Goal: Task Accomplishment & Management: Use online tool/utility

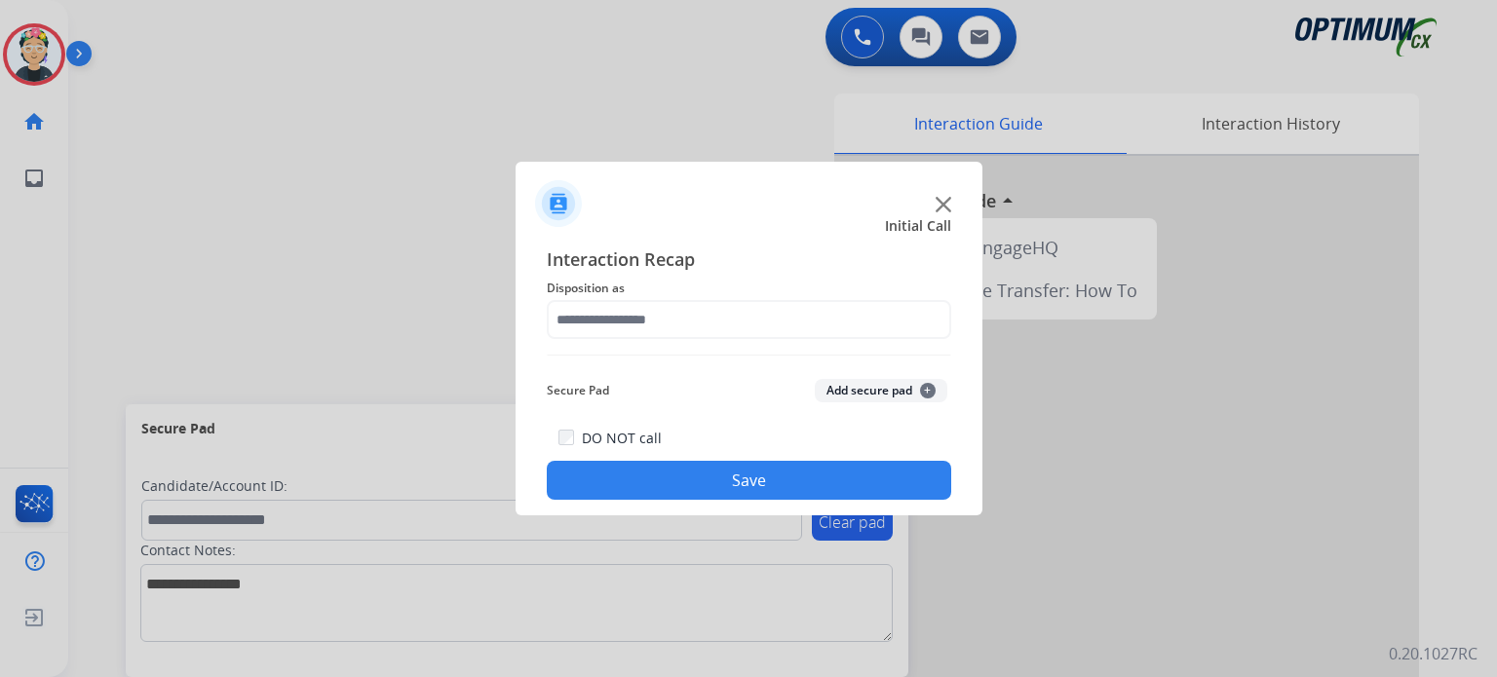
click at [957, 191] on div at bounding box center [749, 196] width 467 height 68
click at [943, 210] on img at bounding box center [944, 205] width 16 height 16
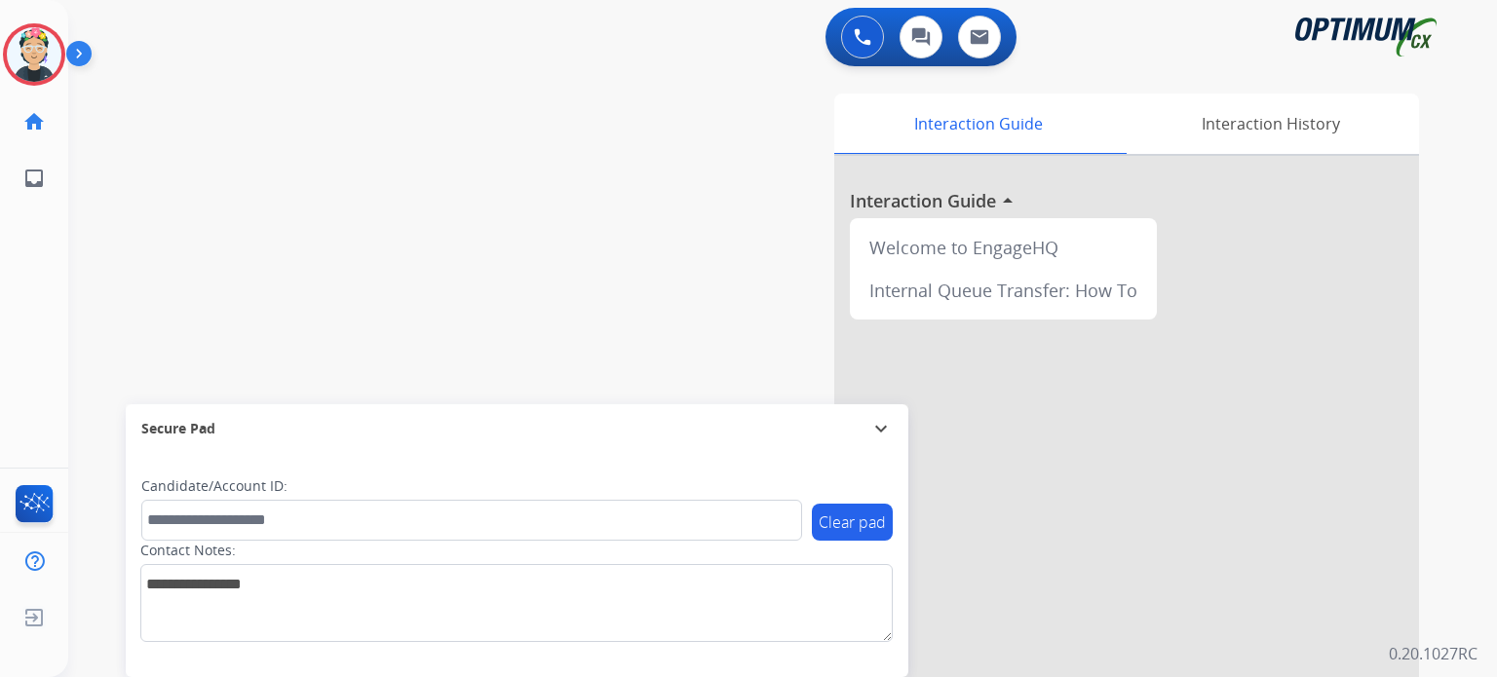
click at [943, 210] on div at bounding box center [1126, 519] width 585 height 727
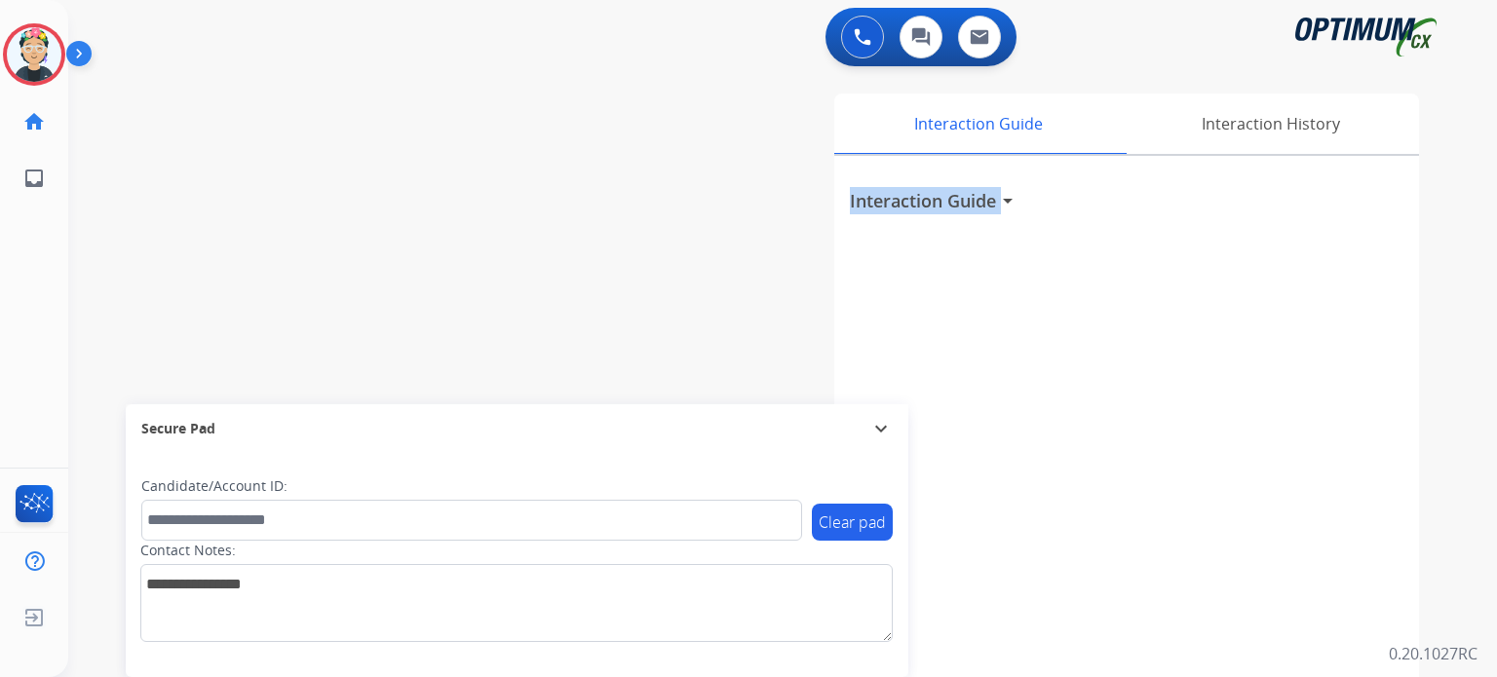
click at [943, 210] on h3 "Interaction Guide" at bounding box center [923, 200] width 146 height 27
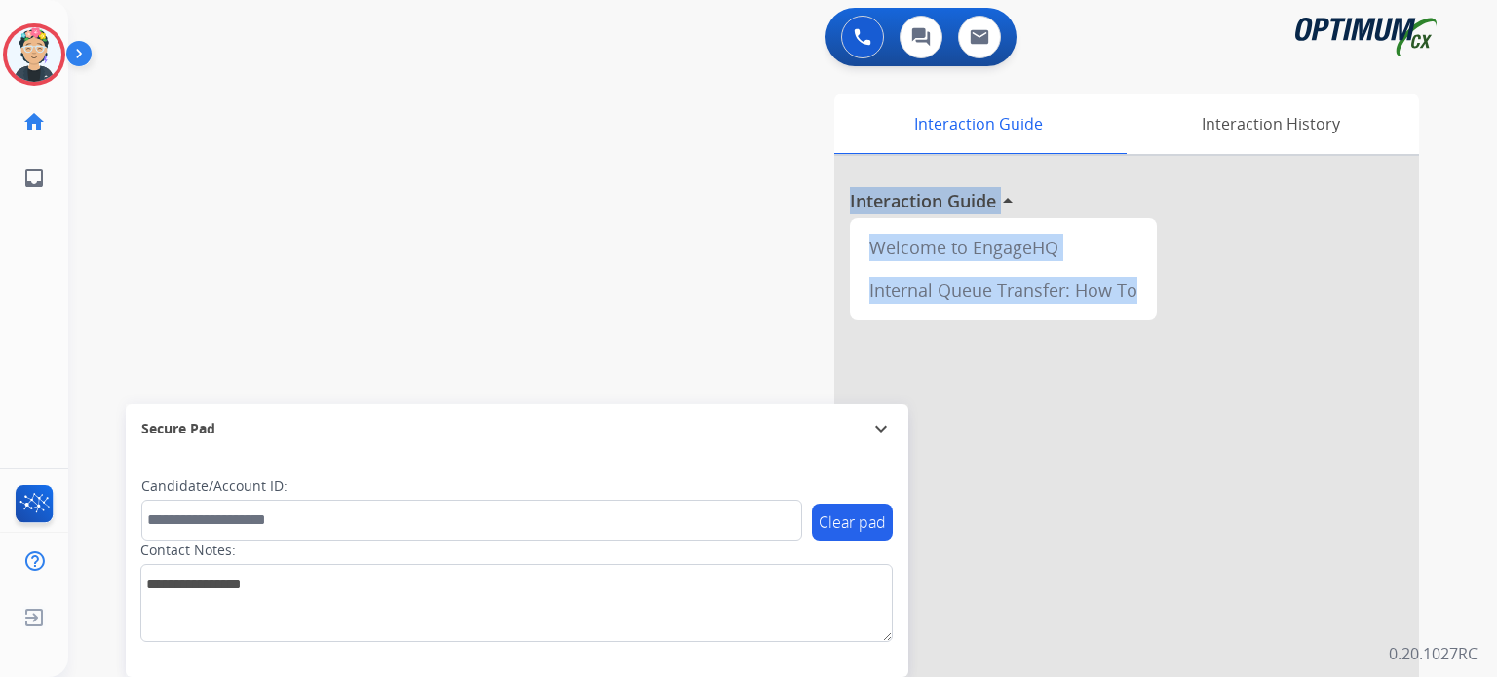
drag, startPoint x: 52, startPoint y: 58, endPoint x: 74, endPoint y: 73, distance: 26.8
click at [53, 59] on img at bounding box center [34, 54] width 55 height 55
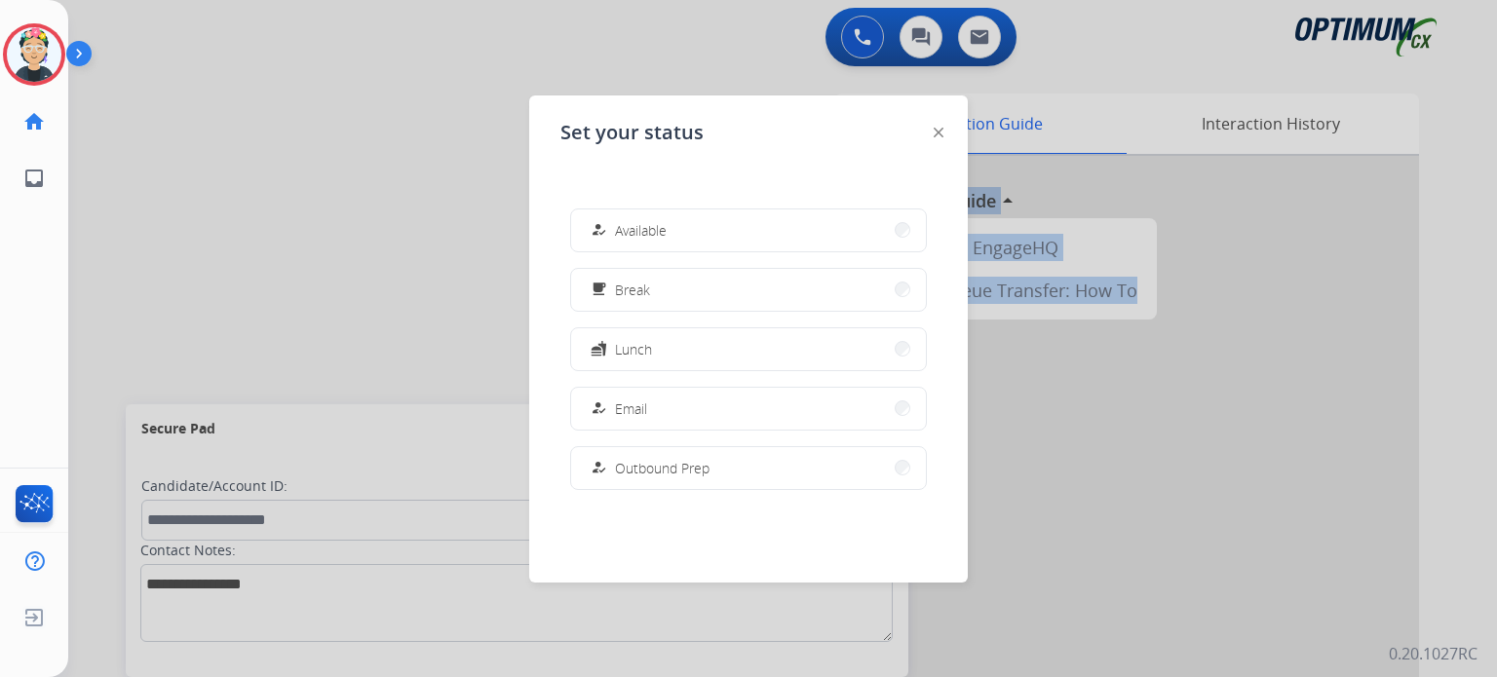
click at [606, 353] on mat-icon "fastfood" at bounding box center [599, 349] width 17 height 17
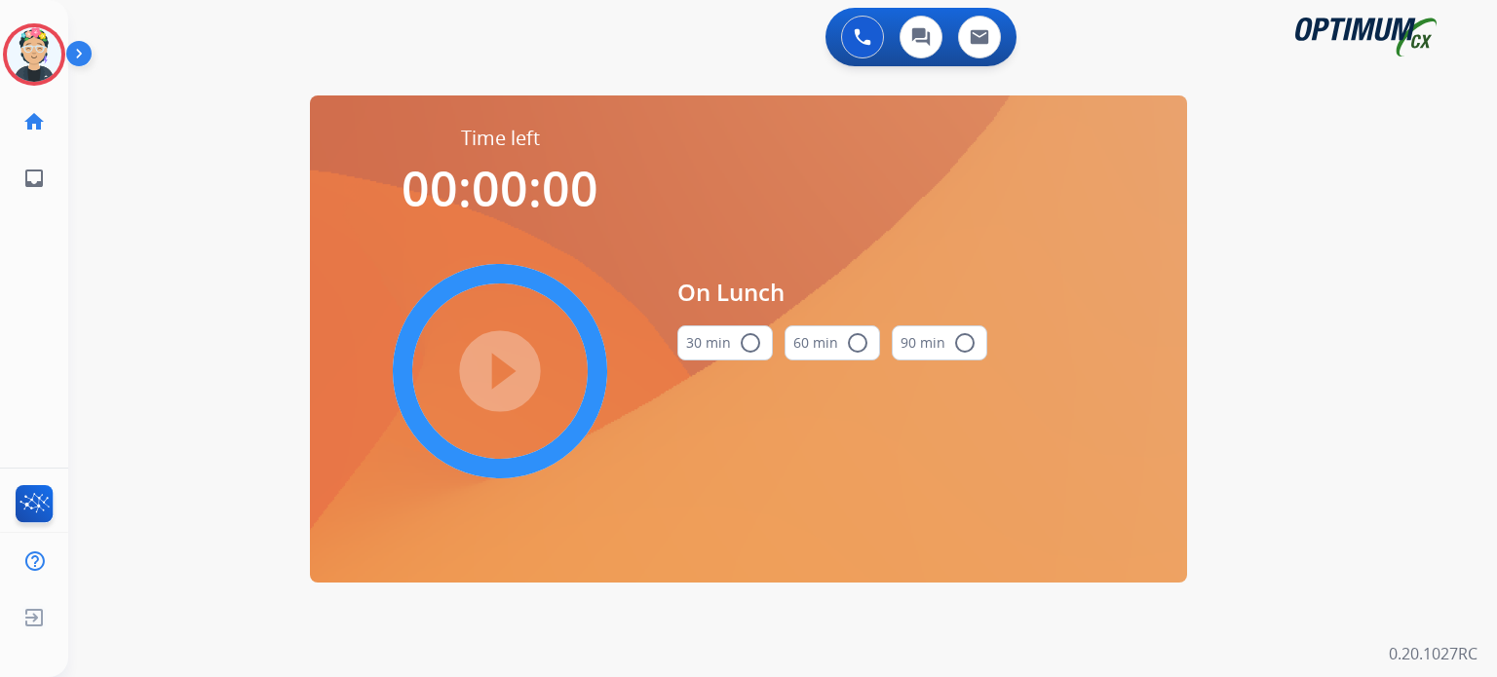
click at [743, 350] on mat-icon "radio_button_unchecked" at bounding box center [750, 342] width 23 height 23
click at [512, 383] on mat-icon "play_circle_filled" at bounding box center [499, 371] width 23 height 23
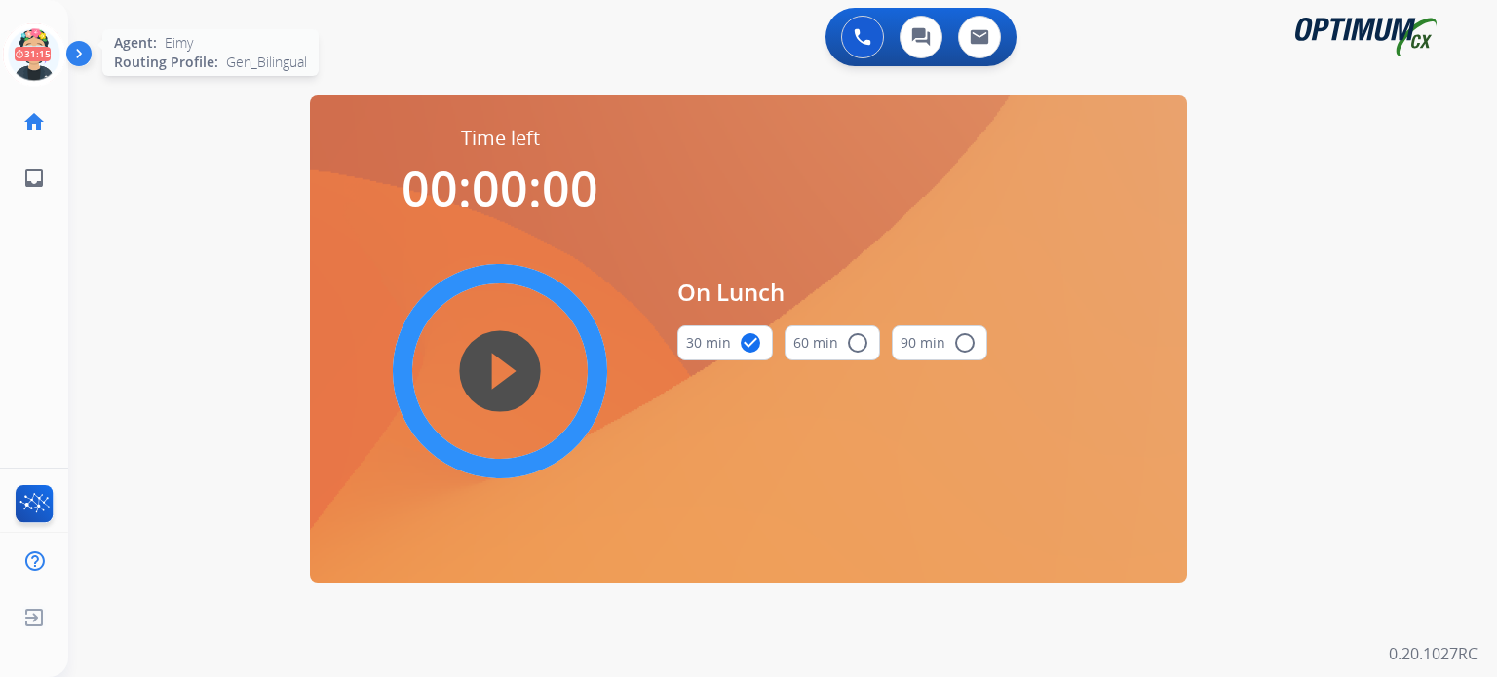
click at [39, 42] on icon at bounding box center [34, 54] width 63 height 63
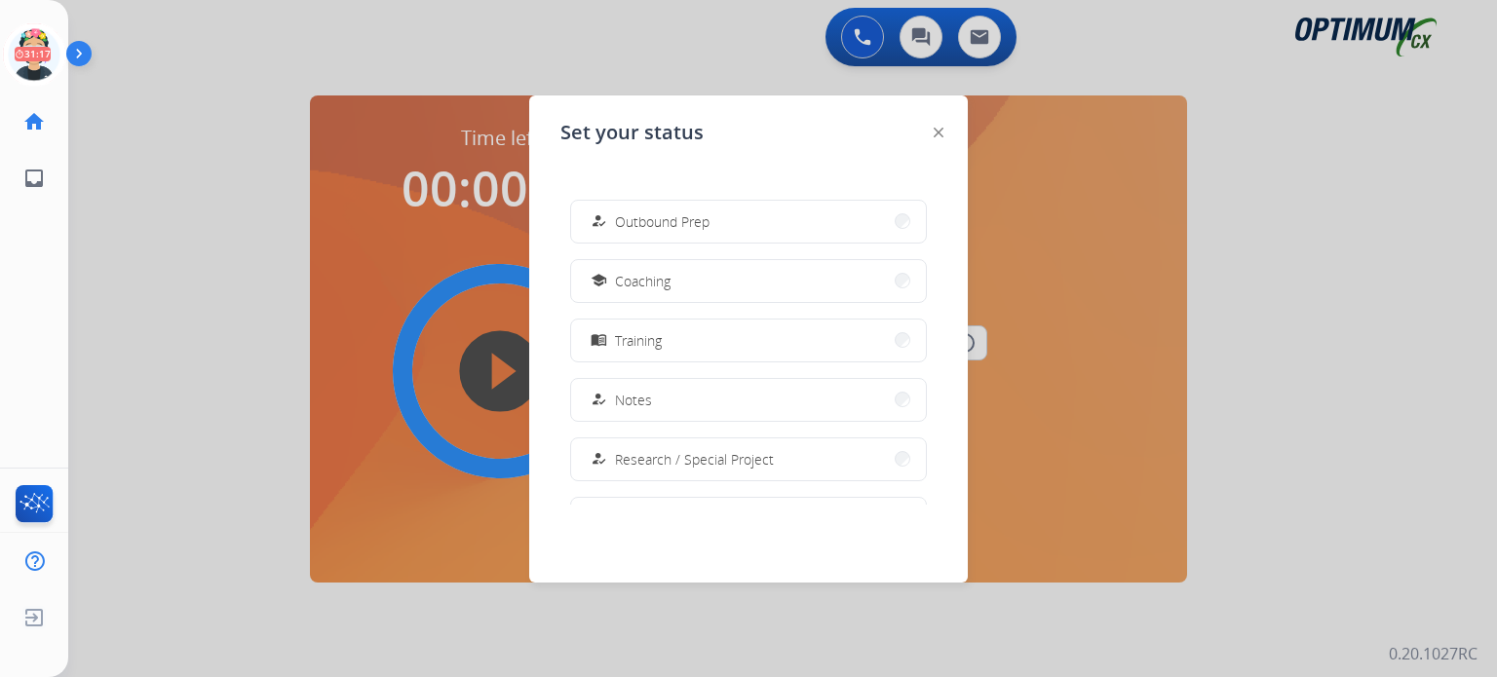
scroll to position [290, 0]
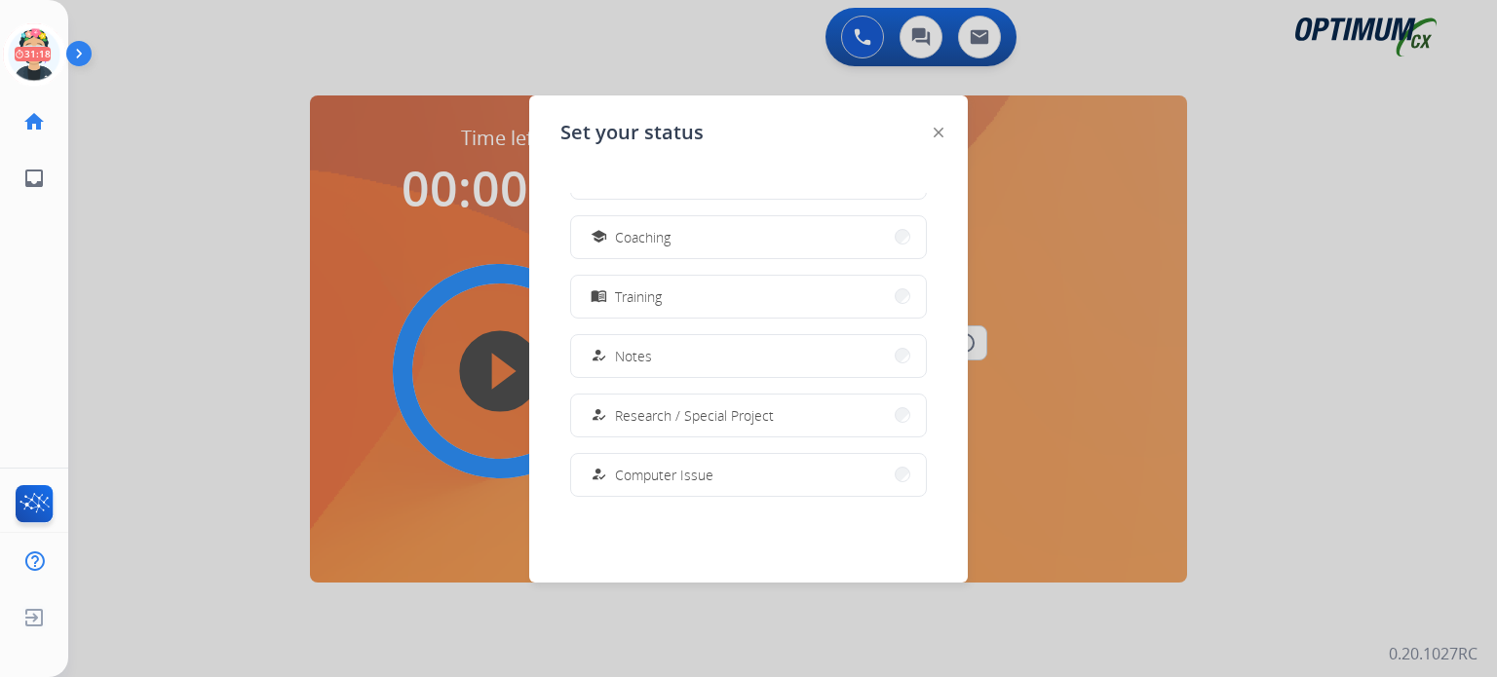
click at [737, 405] on div "how_to_reg Research / Special Project" at bounding box center [680, 415] width 187 height 23
